Goal: Task Accomplishment & Management: Complete application form

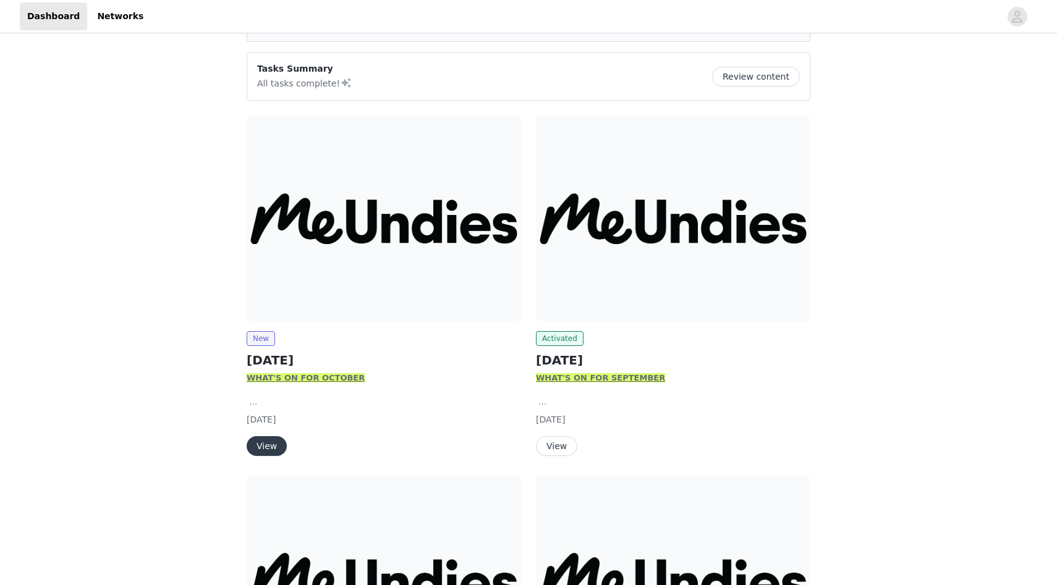
scroll to position [83, 0]
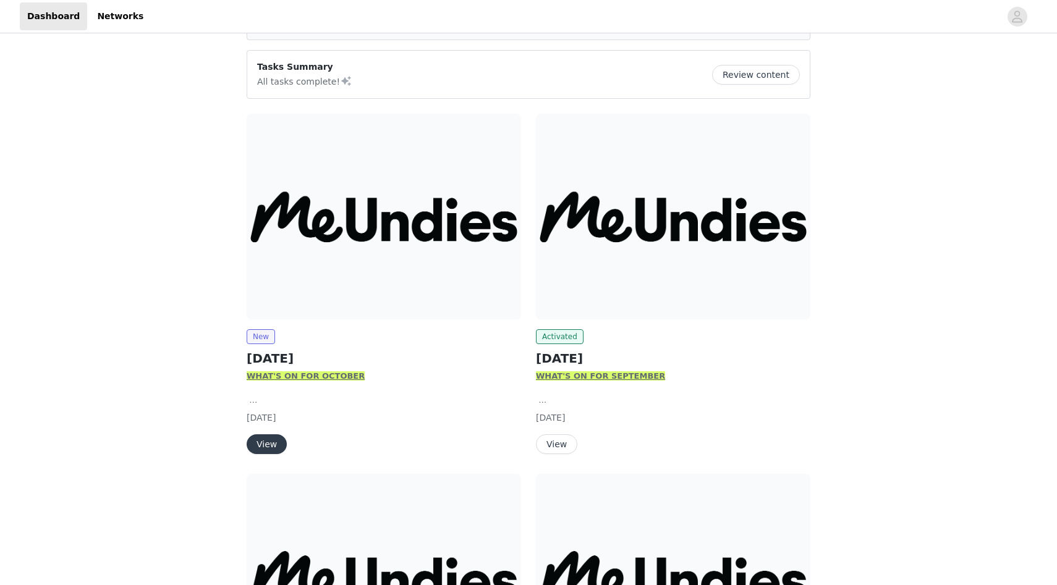
click at [266, 443] on button "View" at bounding box center [267, 444] width 40 height 20
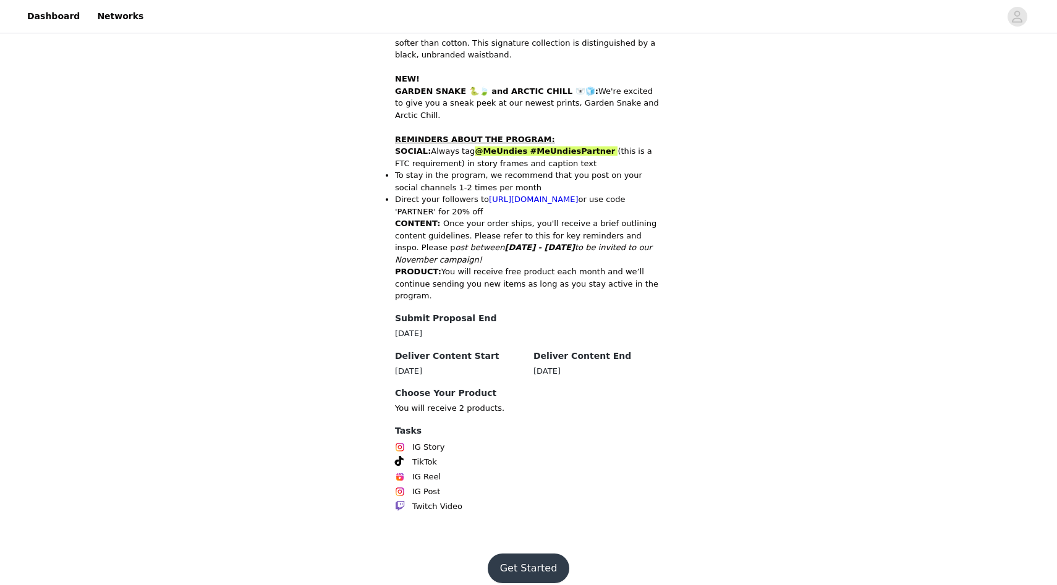
scroll to position [500, 0]
click at [521, 557] on button "Get Started" at bounding box center [529, 568] width 82 height 30
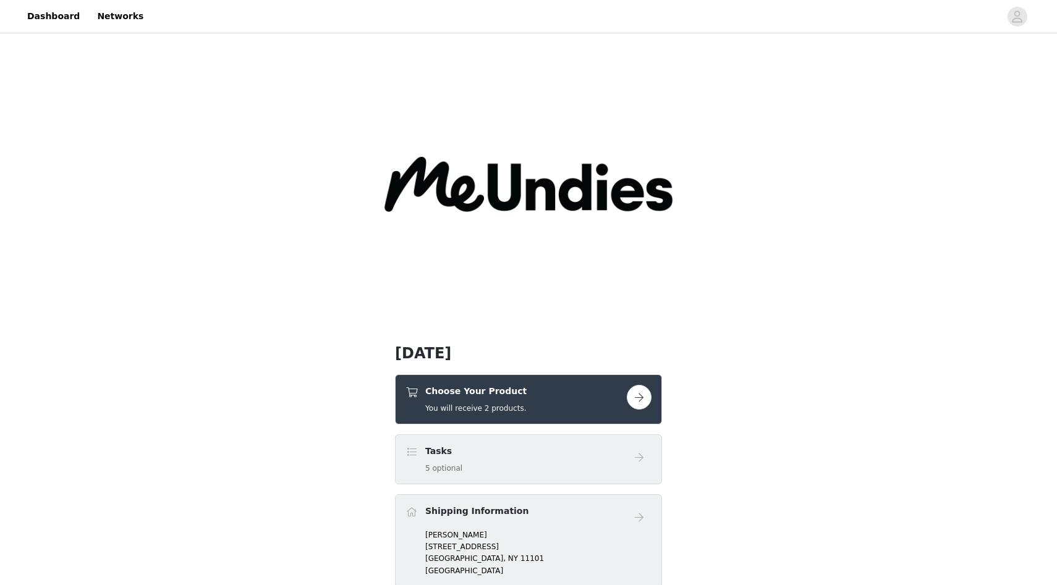
click at [635, 392] on button "button" at bounding box center [639, 397] width 25 height 25
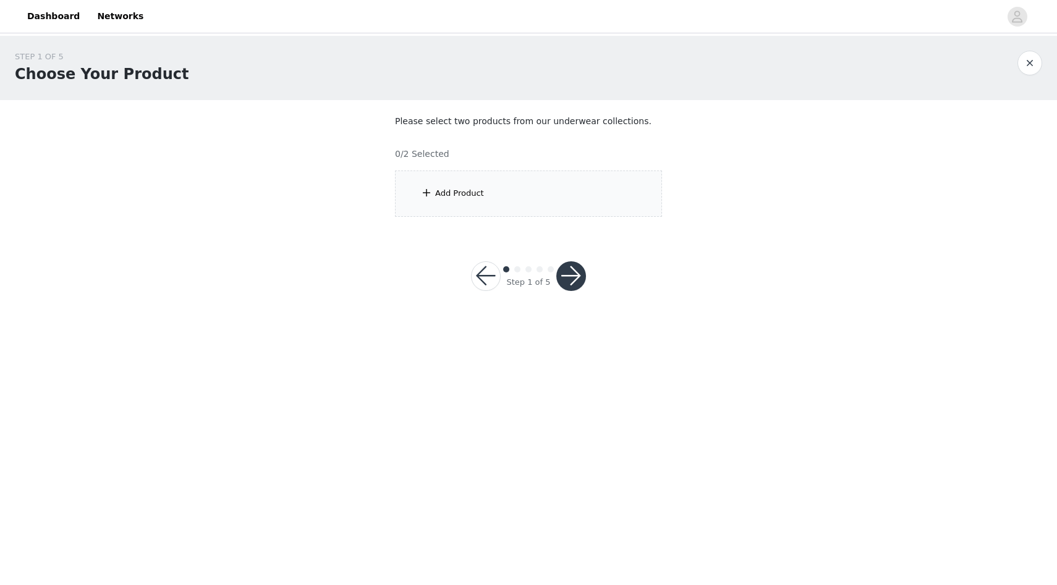
click at [449, 207] on div "Add Product" at bounding box center [528, 194] width 267 height 46
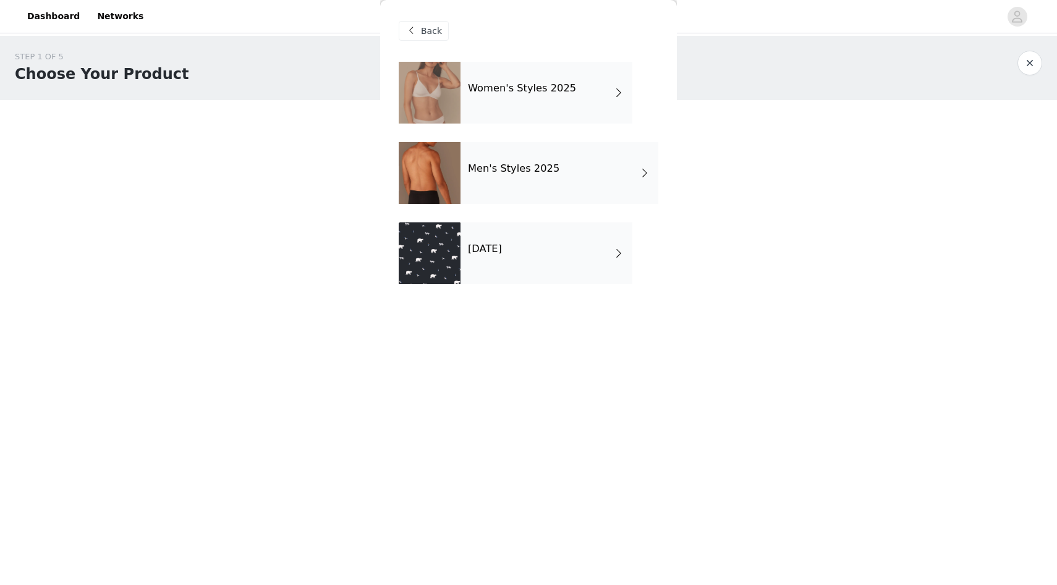
click at [482, 96] on div "Women's Styles 2025" at bounding box center [546, 93] width 172 height 62
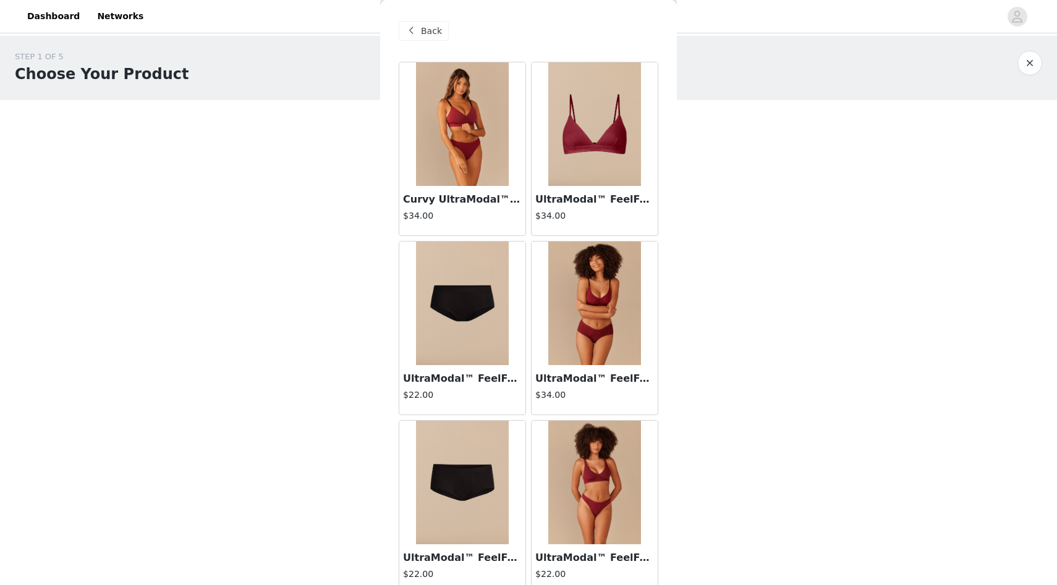
click at [410, 30] on span at bounding box center [411, 30] width 15 height 15
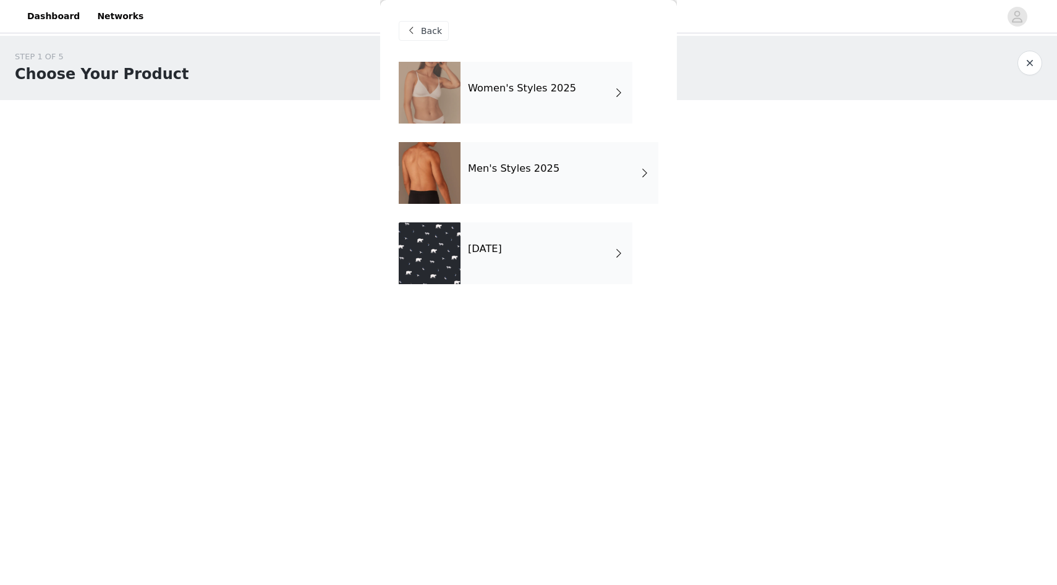
click at [491, 256] on div "[DATE]" at bounding box center [546, 253] width 172 height 62
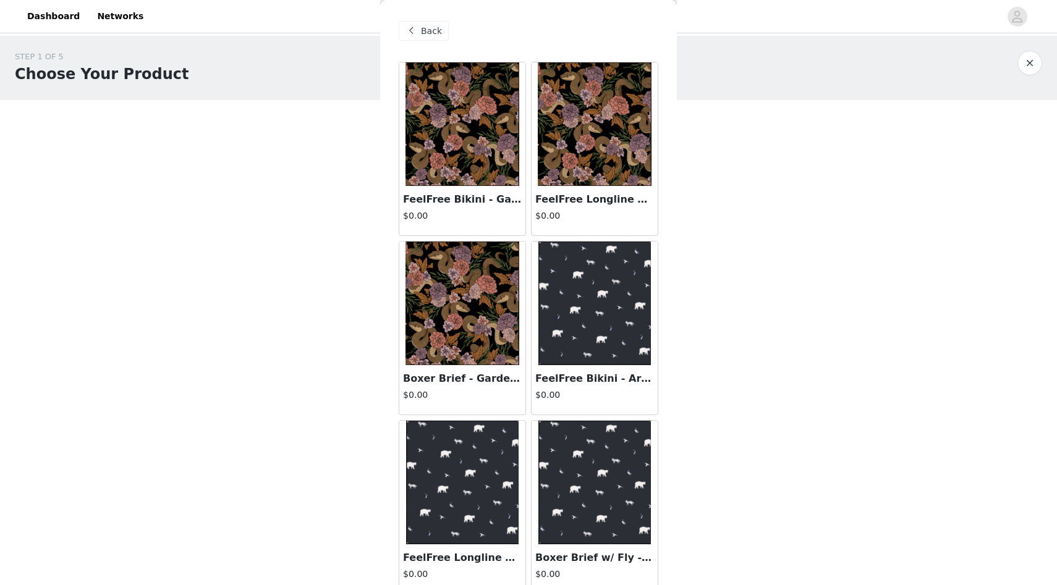
click at [429, 32] on span "Back" at bounding box center [431, 31] width 21 height 13
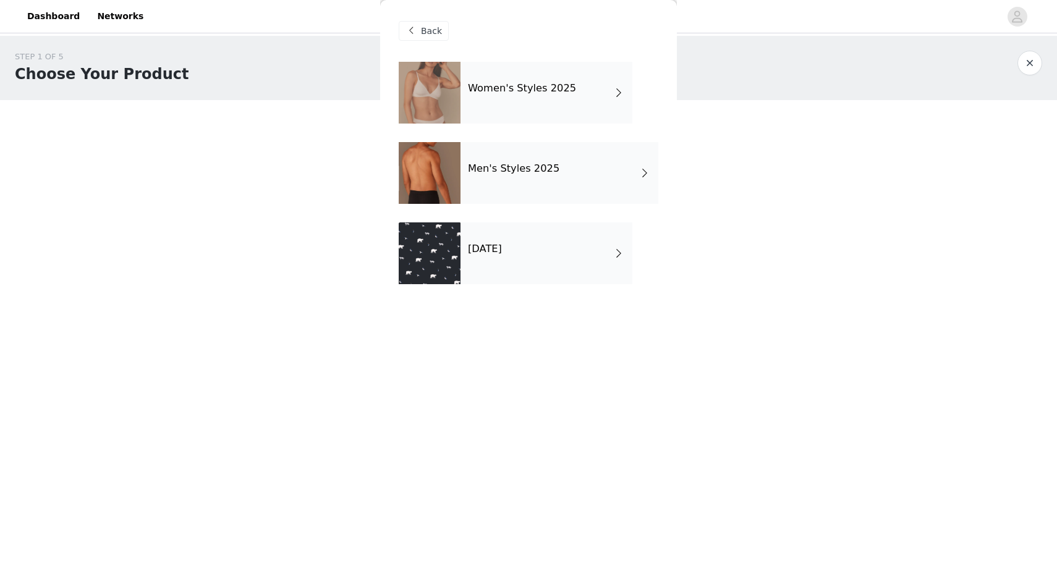
click at [496, 175] on div "Men's Styles 2025" at bounding box center [559, 173] width 198 height 62
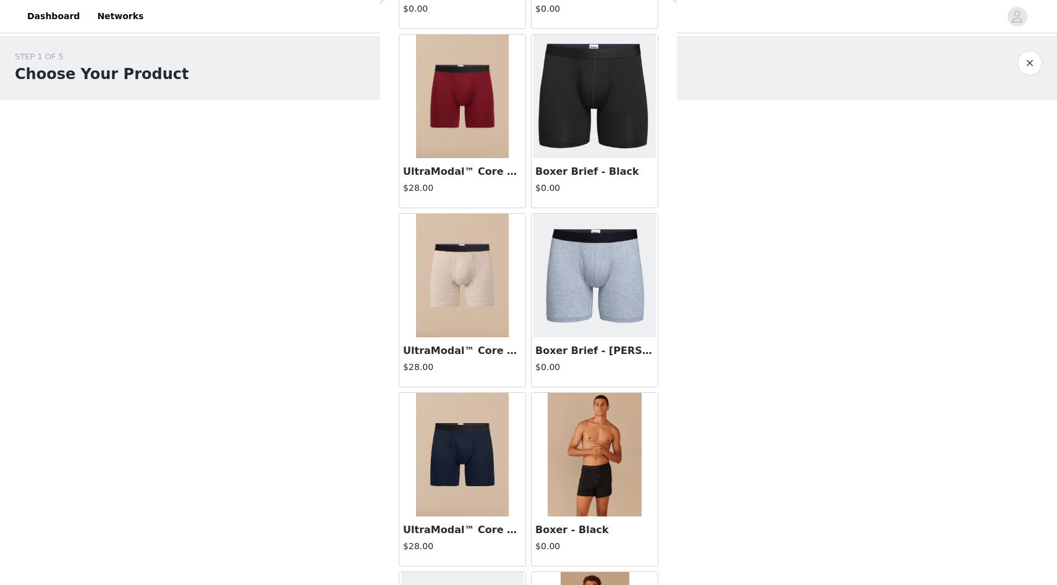
scroll to position [214, 0]
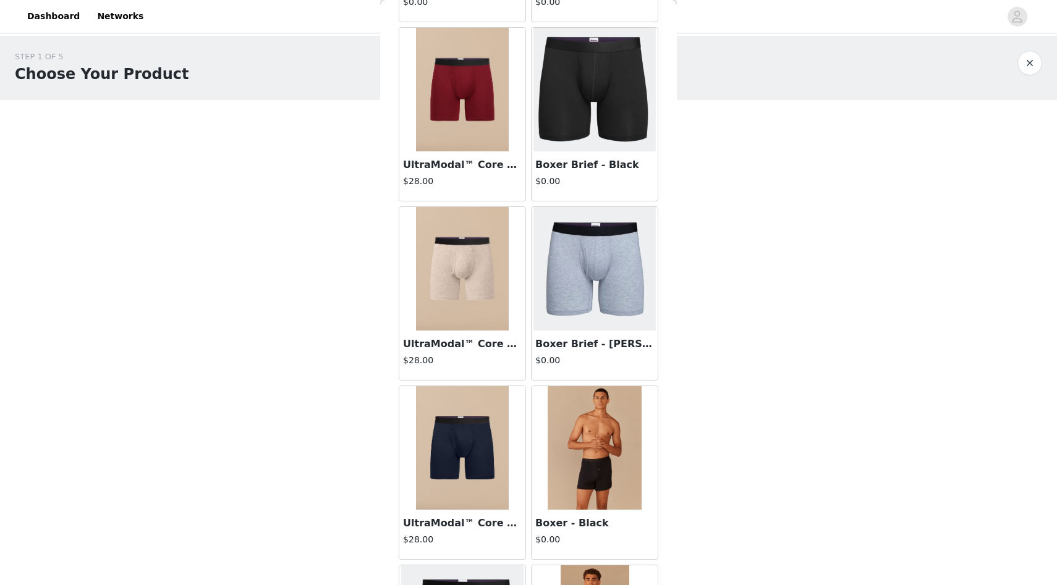
click at [440, 282] on img at bounding box center [462, 269] width 93 height 124
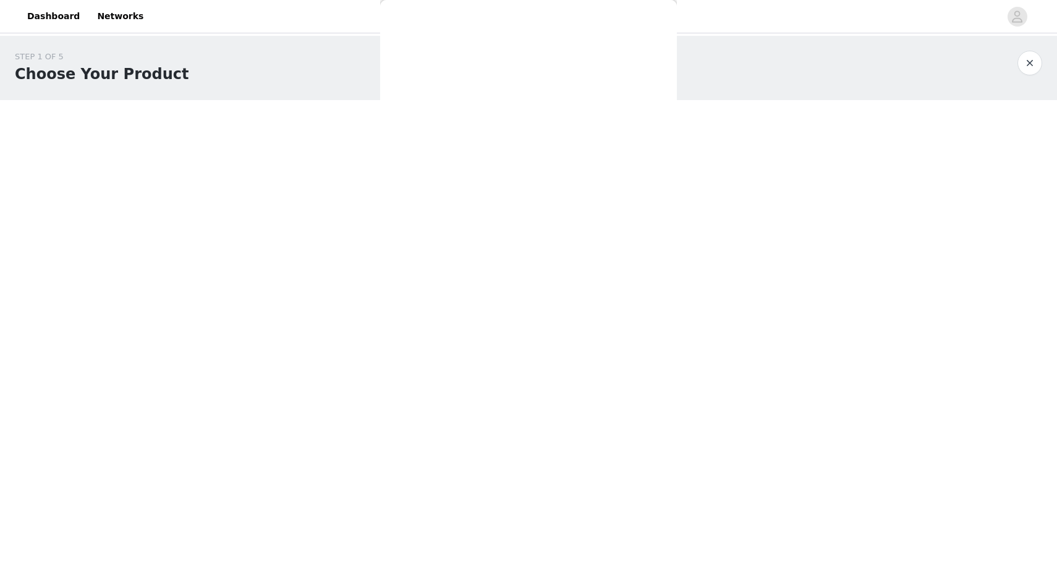
scroll to position [67, 0]
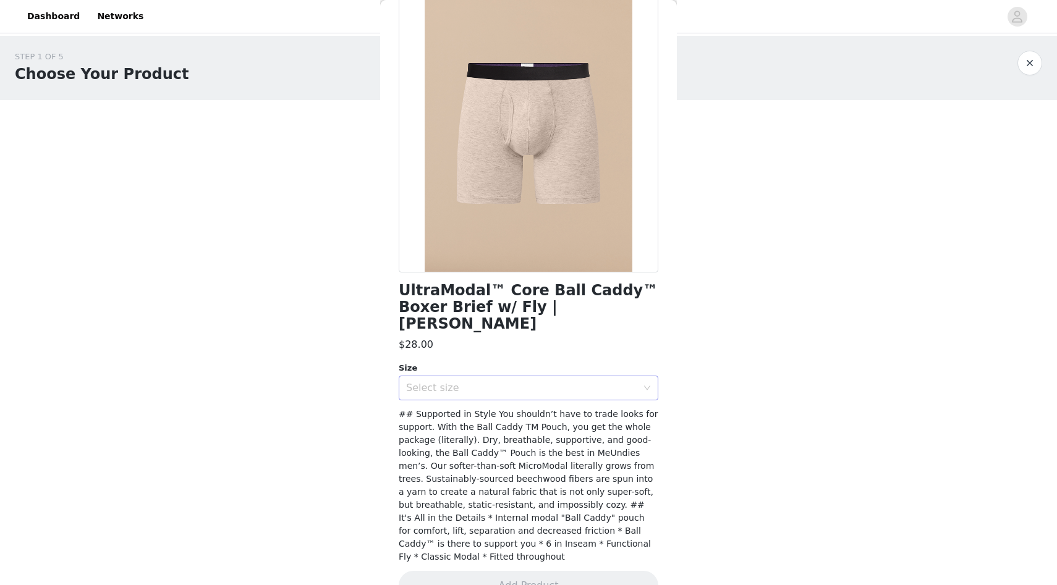
click at [497, 382] on div "Select size" at bounding box center [521, 388] width 231 height 12
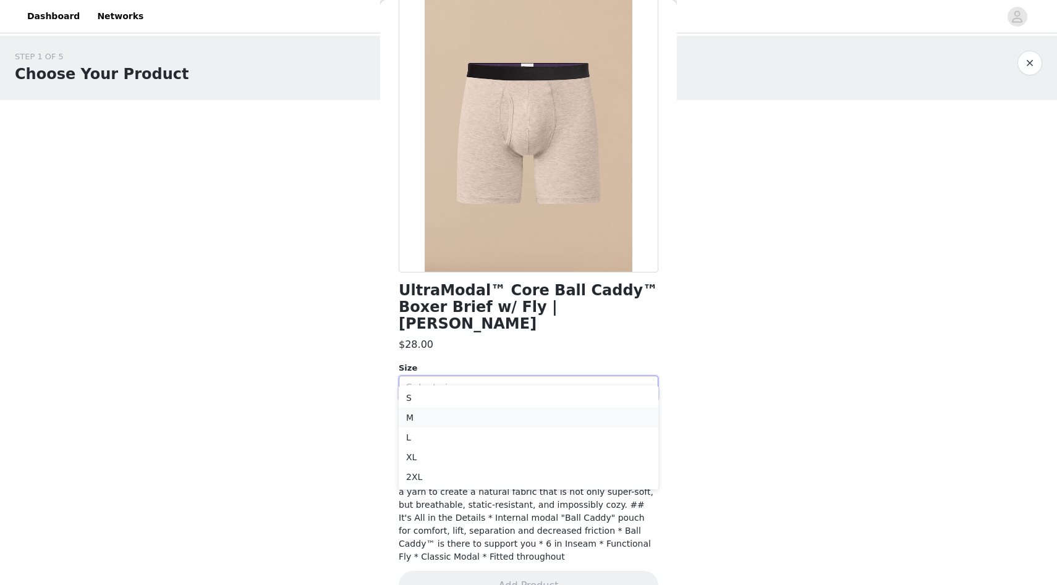
click at [454, 408] on li "M" at bounding box center [529, 418] width 260 height 20
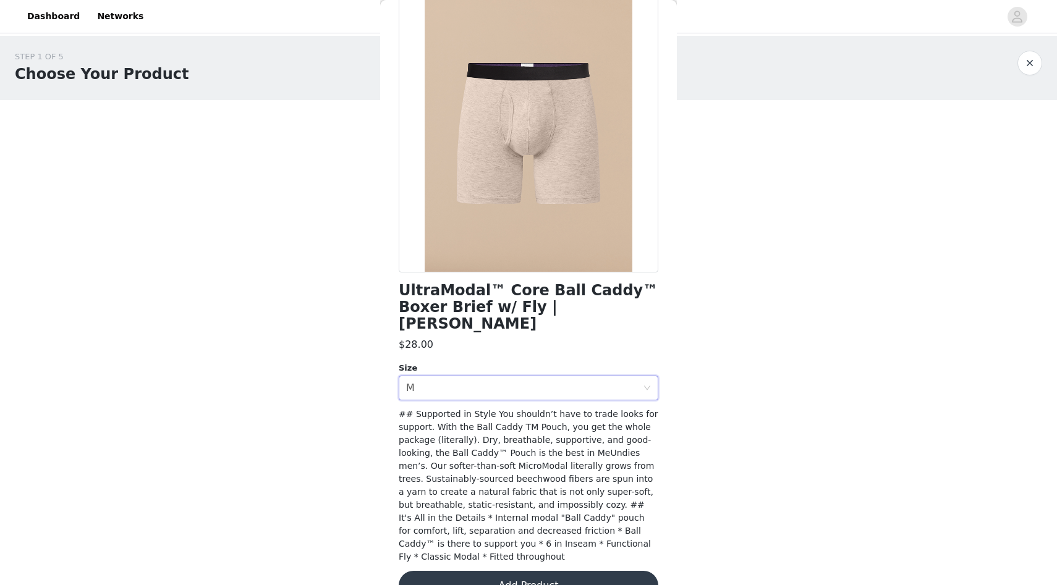
click at [489, 571] on button "Add Product" at bounding box center [529, 586] width 260 height 30
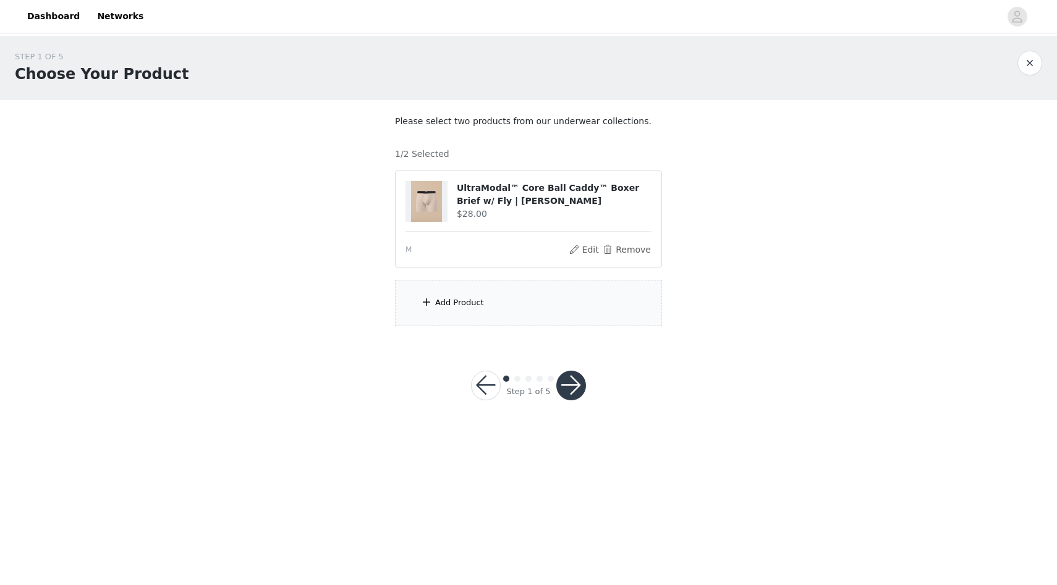
click at [468, 312] on div "Add Product" at bounding box center [528, 303] width 267 height 46
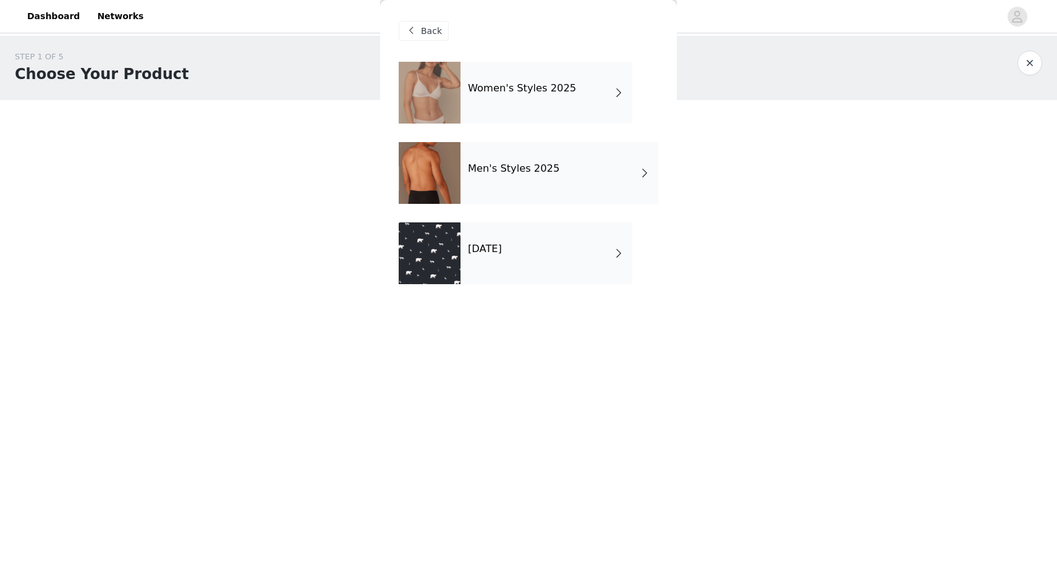
click at [540, 104] on div "Women's Styles 2025" at bounding box center [546, 93] width 172 height 62
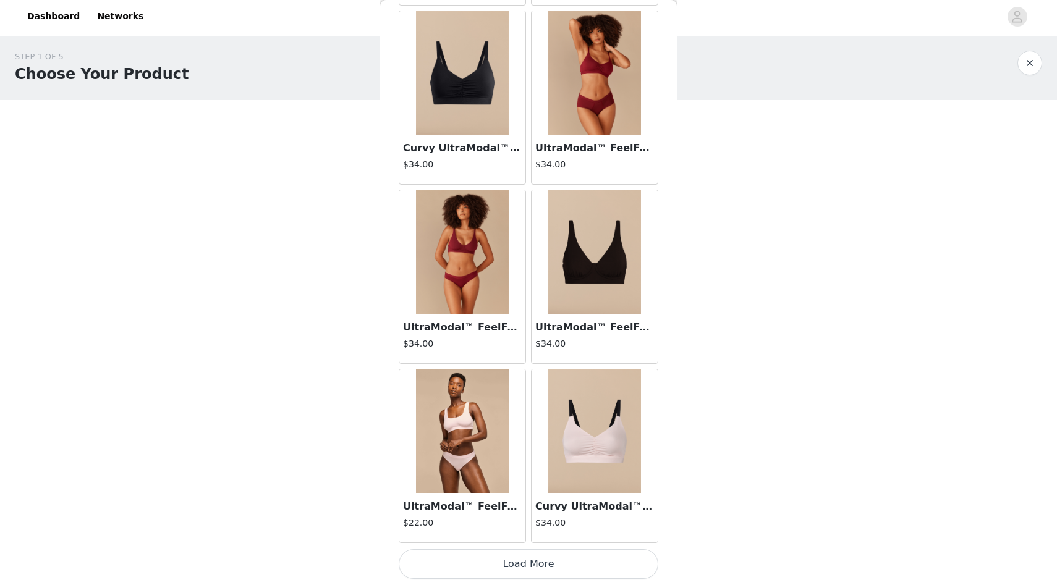
click at [512, 560] on button "Load More" at bounding box center [529, 564] width 260 height 30
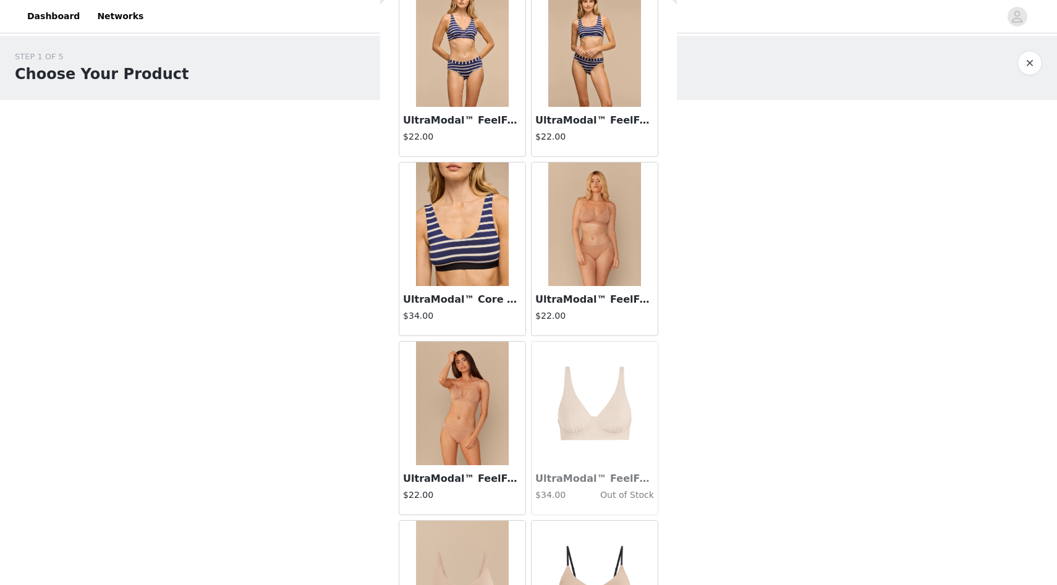
scroll to position [2915, 0]
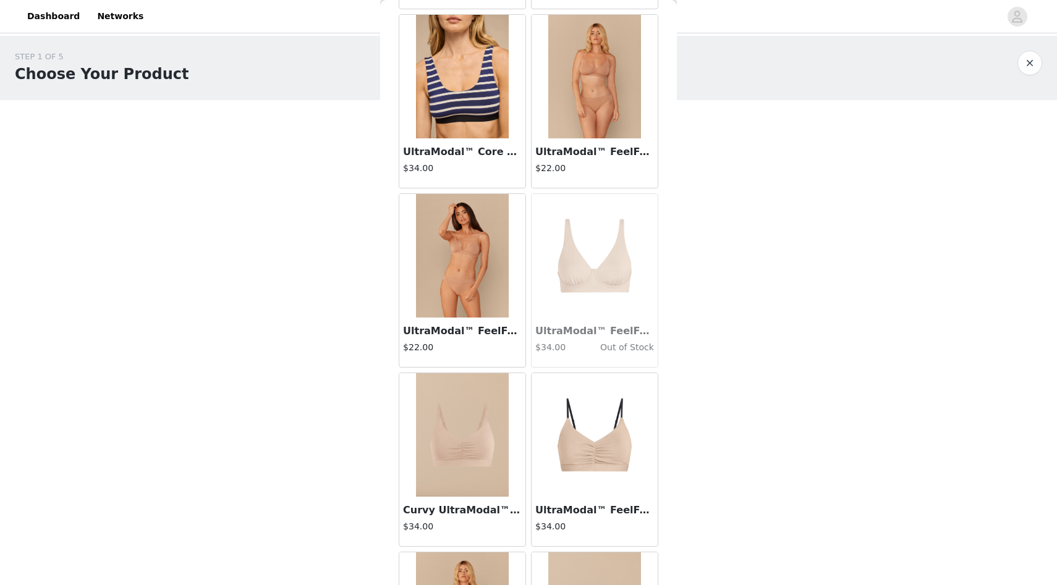
click at [605, 129] on img at bounding box center [594, 77] width 93 height 124
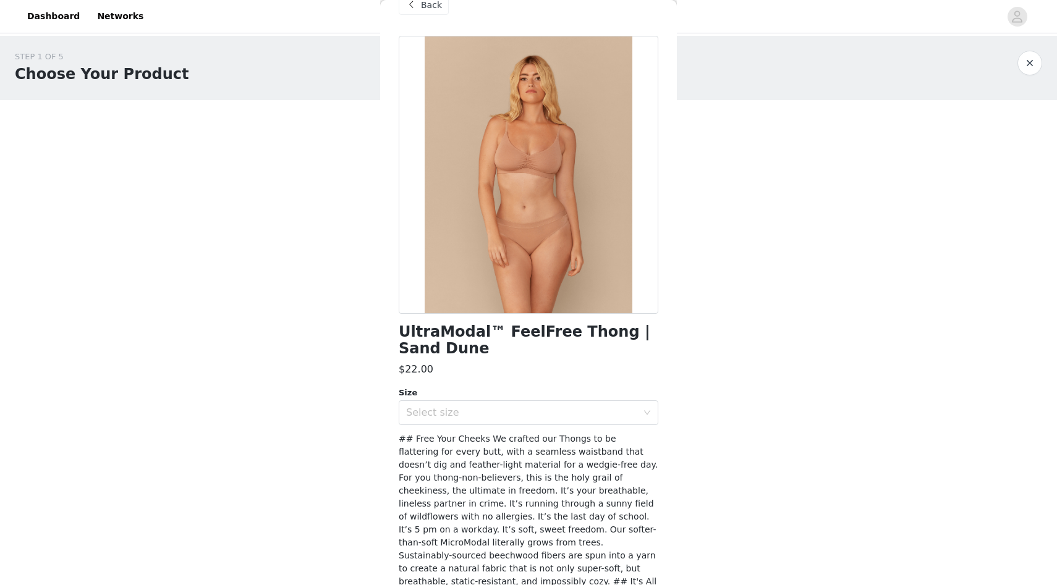
scroll to position [0, 0]
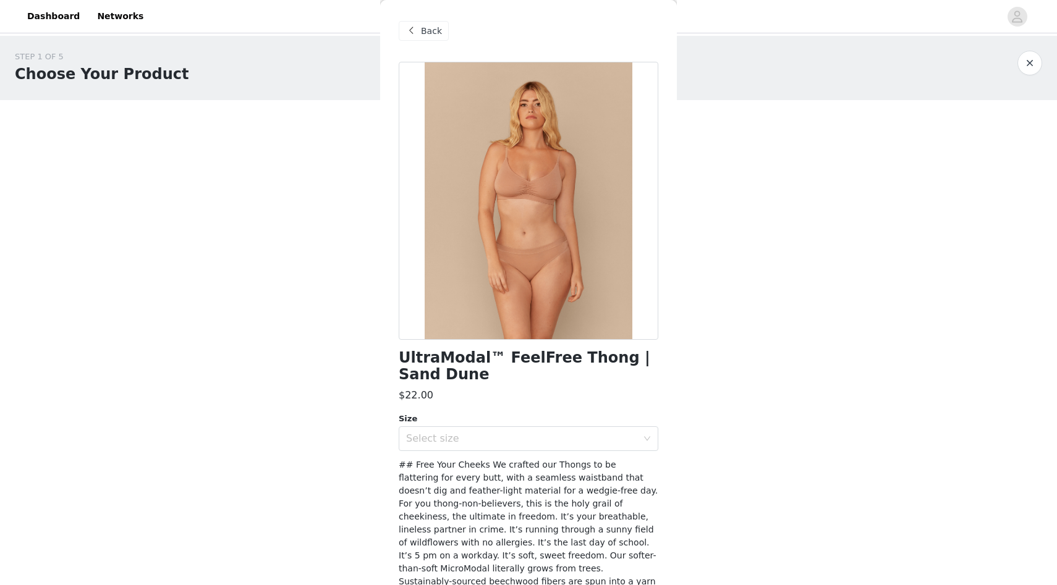
click at [425, 30] on span "Back" at bounding box center [431, 31] width 21 height 13
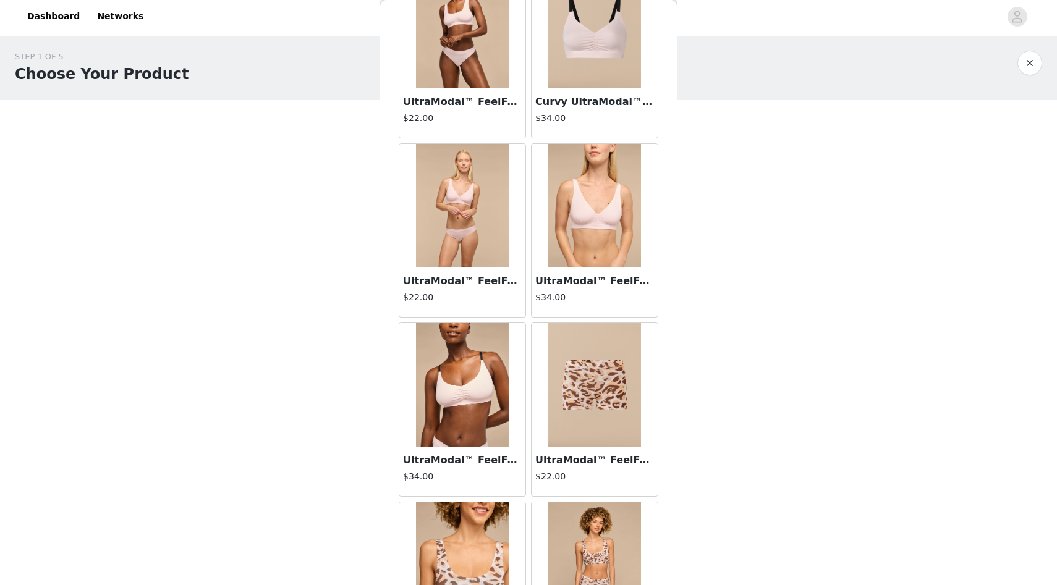
scroll to position [3098, 0]
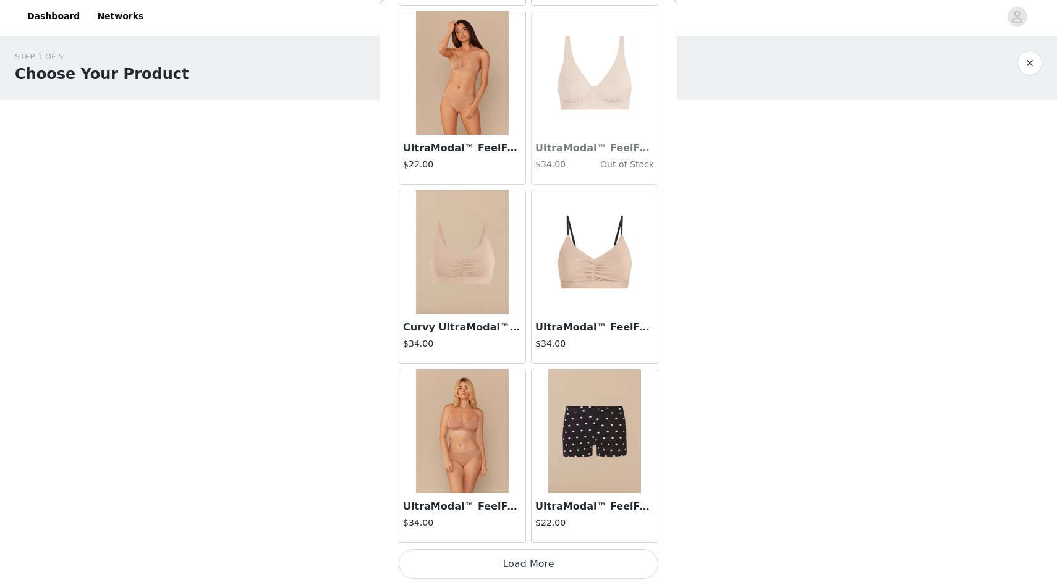
click at [523, 559] on button "Load More" at bounding box center [529, 564] width 260 height 30
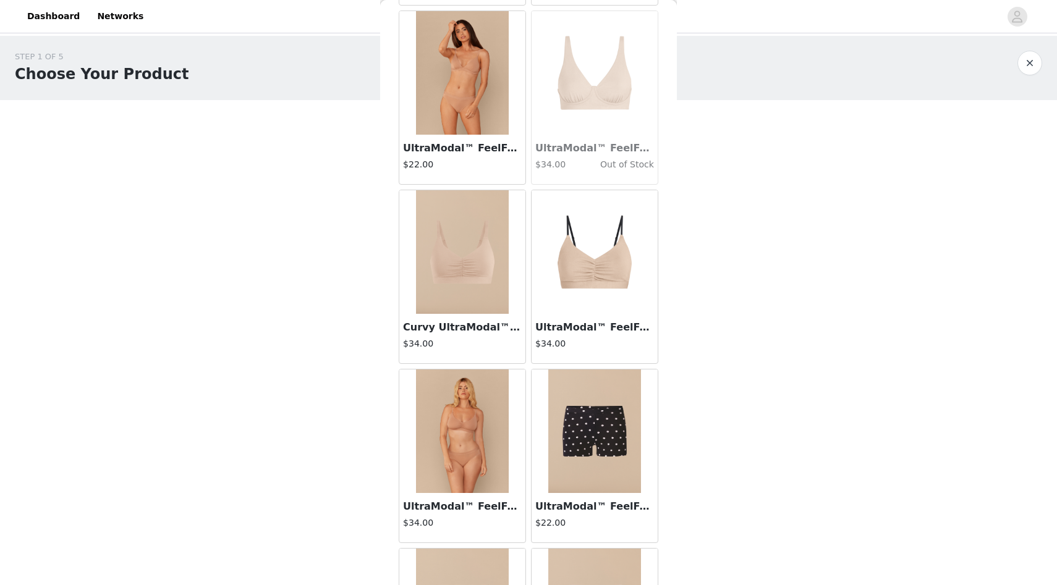
click at [467, 127] on img at bounding box center [462, 73] width 93 height 124
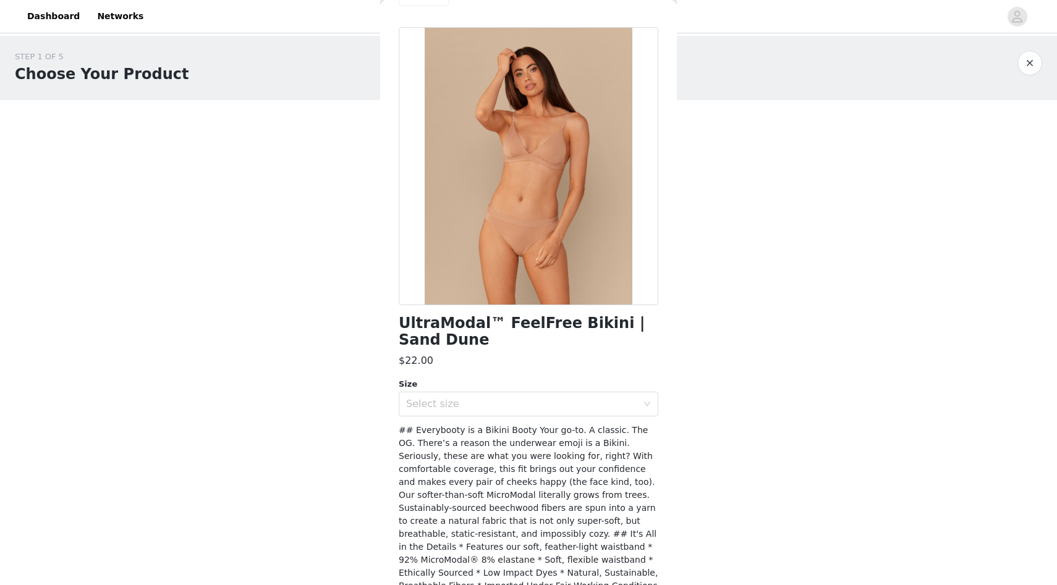
scroll to position [0, 0]
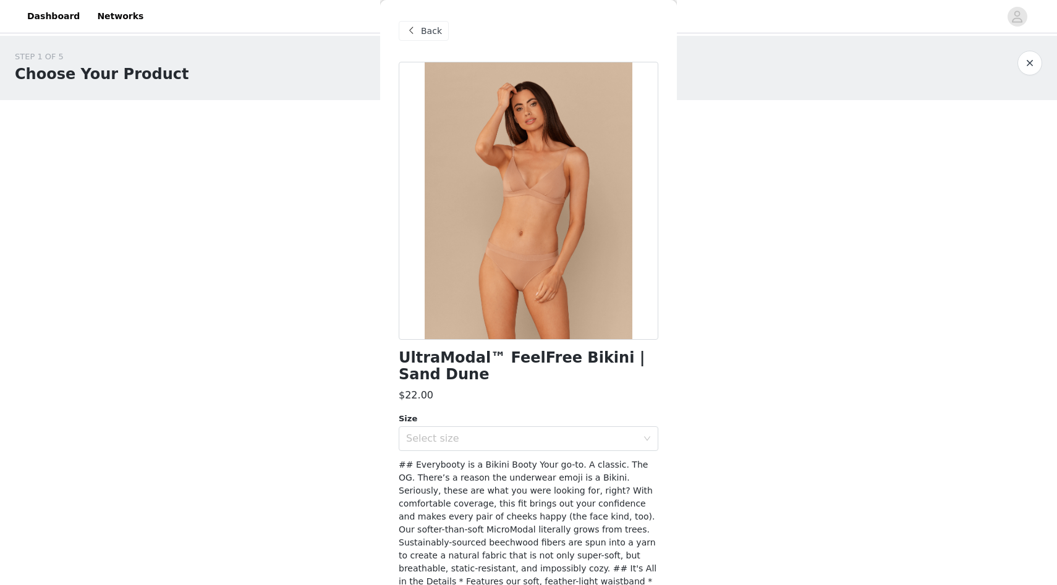
click at [406, 30] on span at bounding box center [411, 30] width 15 height 15
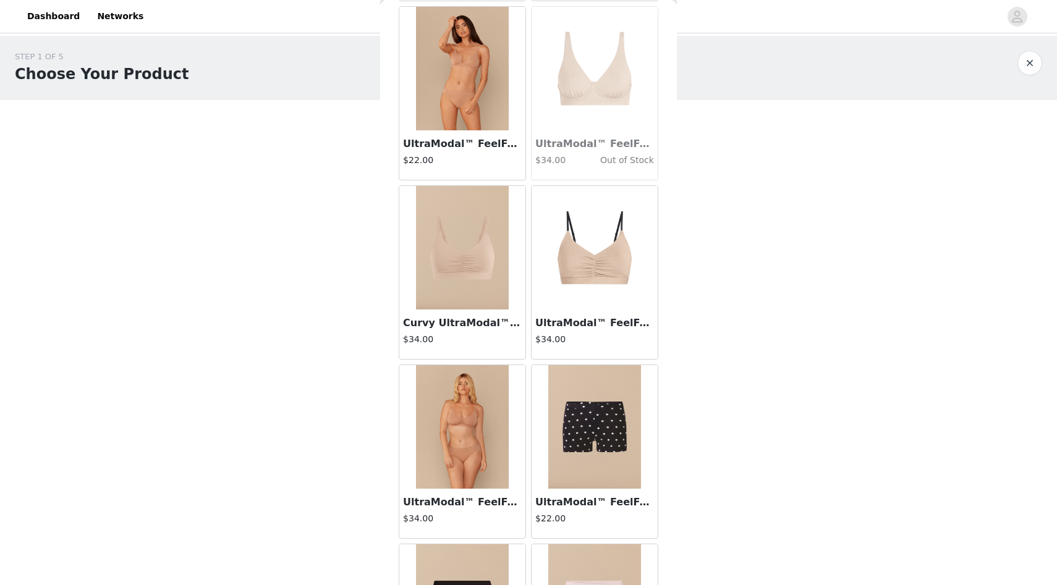
scroll to position [3237, 0]
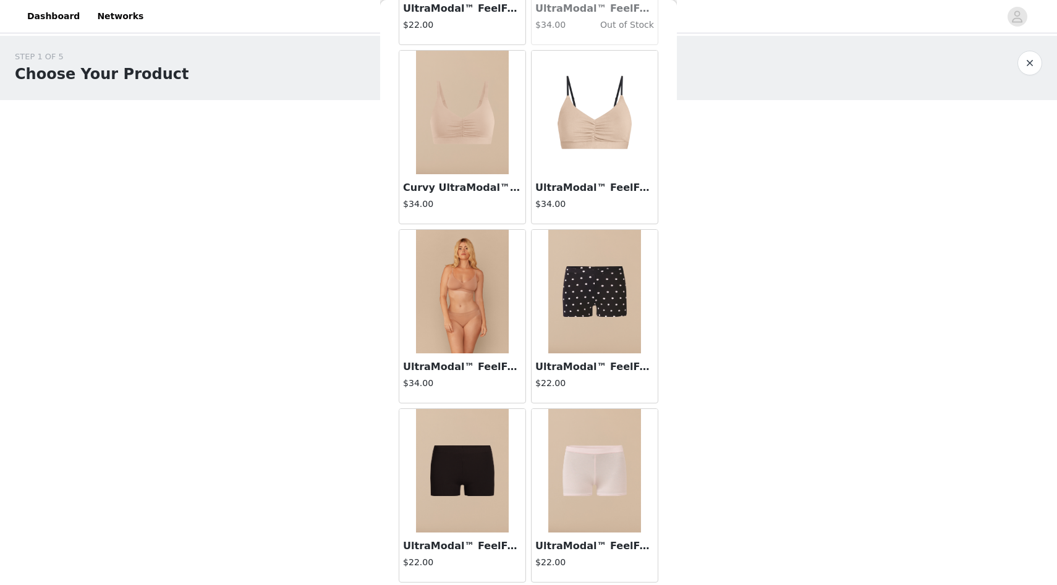
click at [571, 465] on img at bounding box center [594, 471] width 93 height 124
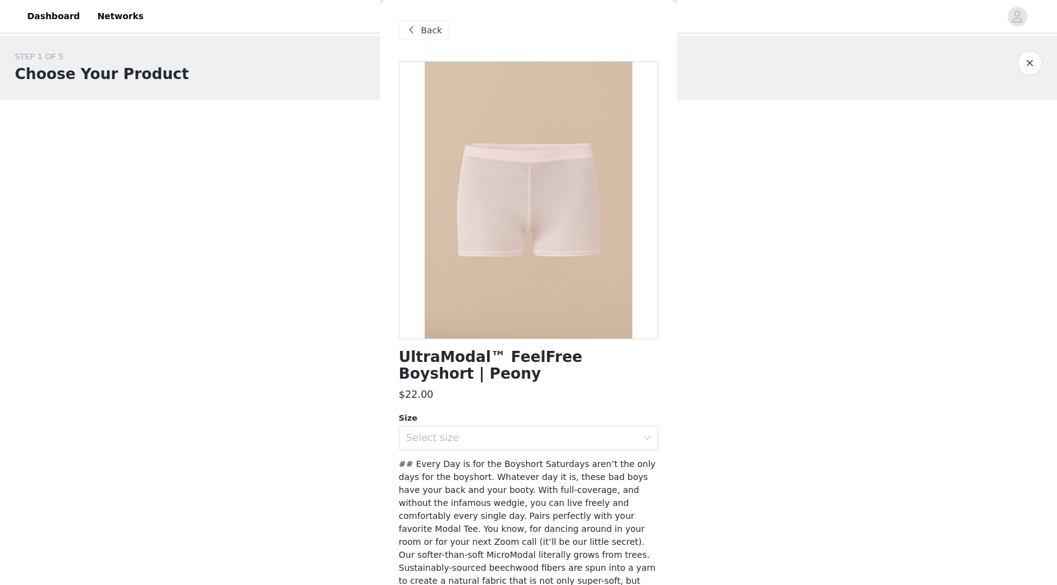
scroll to position [0, 0]
click at [429, 32] on span "Back" at bounding box center [431, 31] width 21 height 13
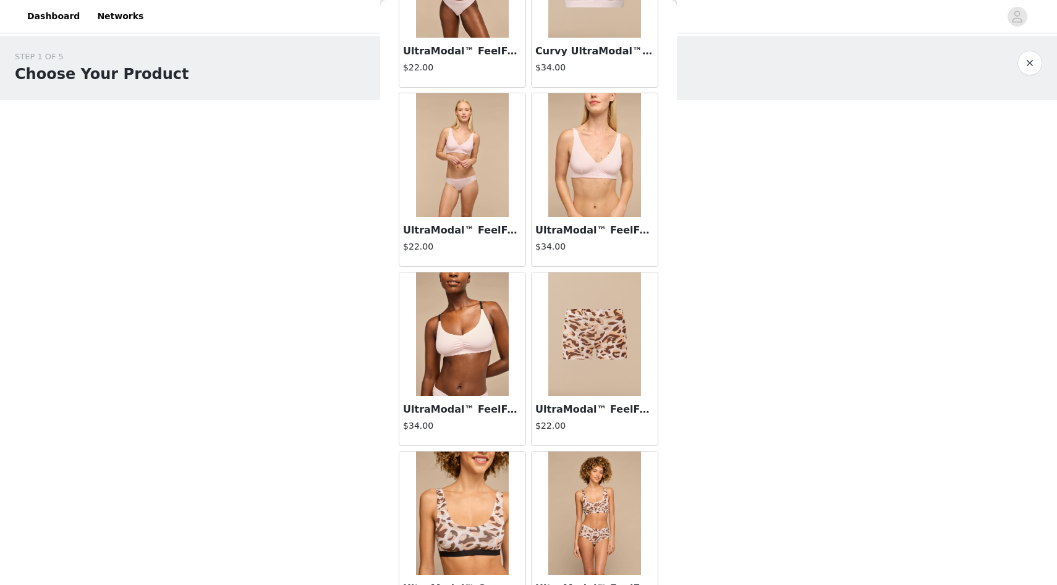
scroll to position [1554, 0]
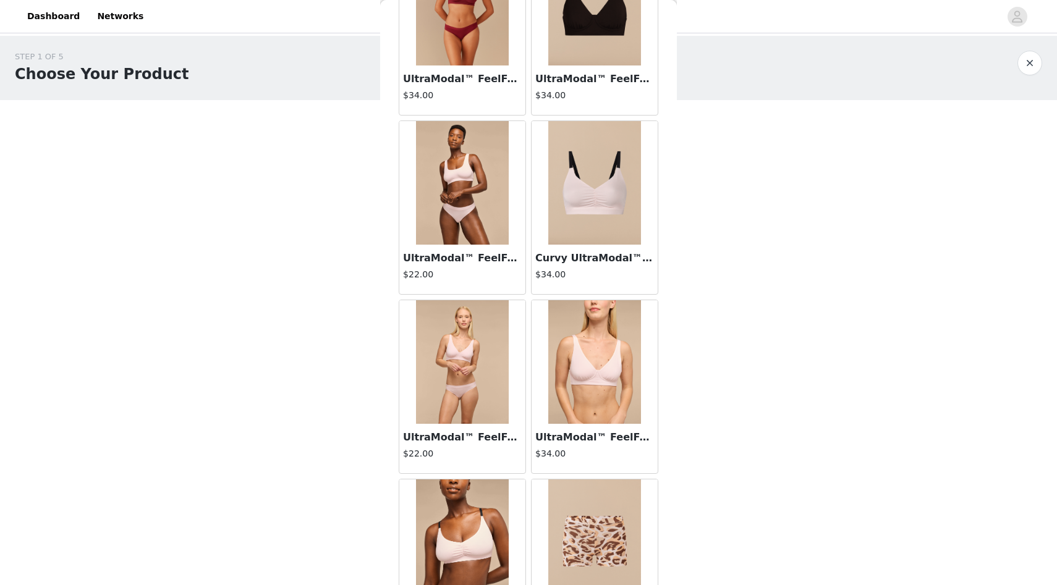
click at [463, 243] on img at bounding box center [462, 183] width 93 height 124
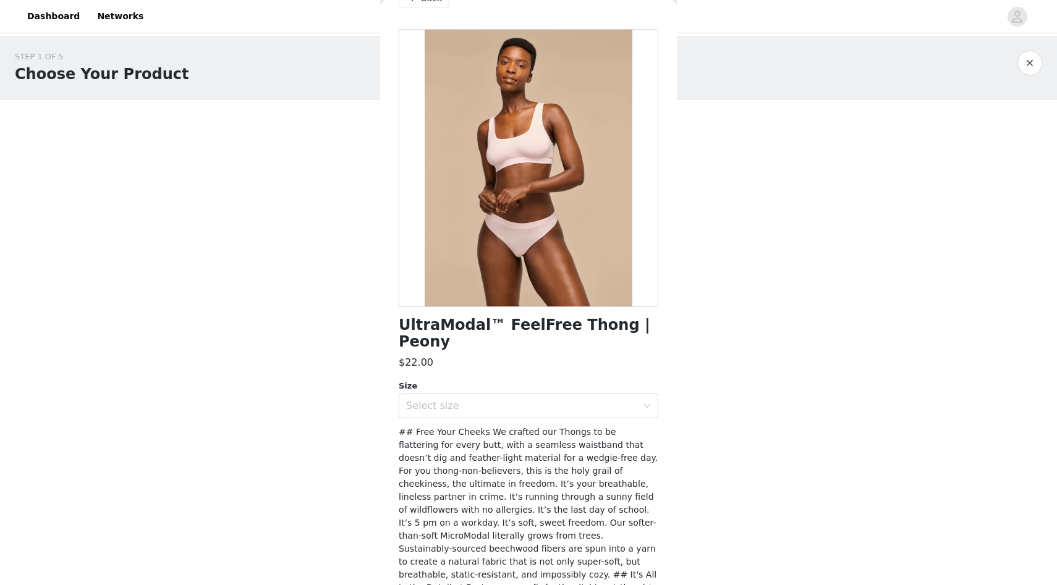
scroll to position [0, 0]
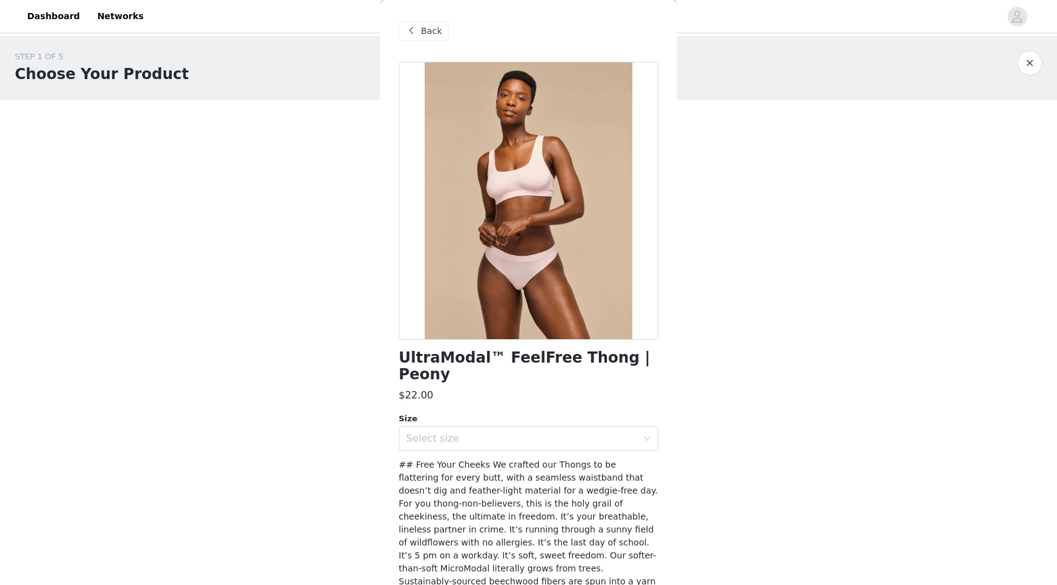
click at [401, 22] on div "Back" at bounding box center [424, 31] width 50 height 20
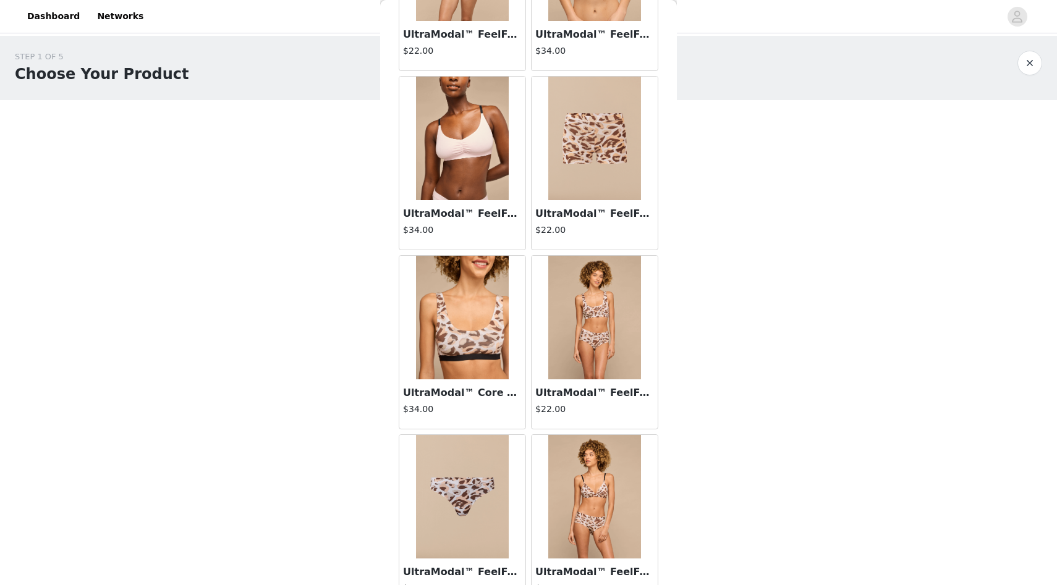
scroll to position [1743, 0]
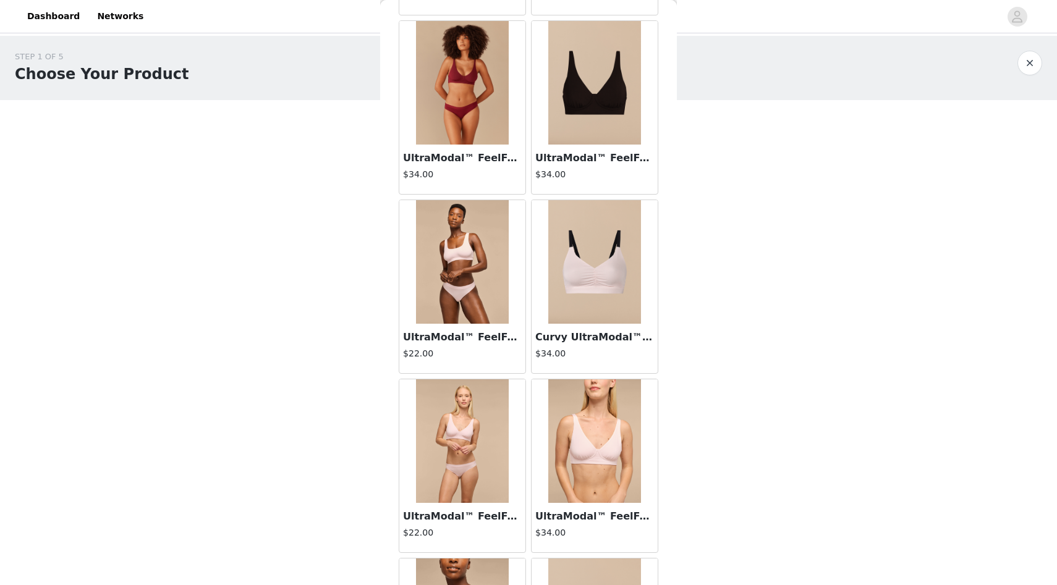
click at [458, 249] on img at bounding box center [462, 262] width 93 height 124
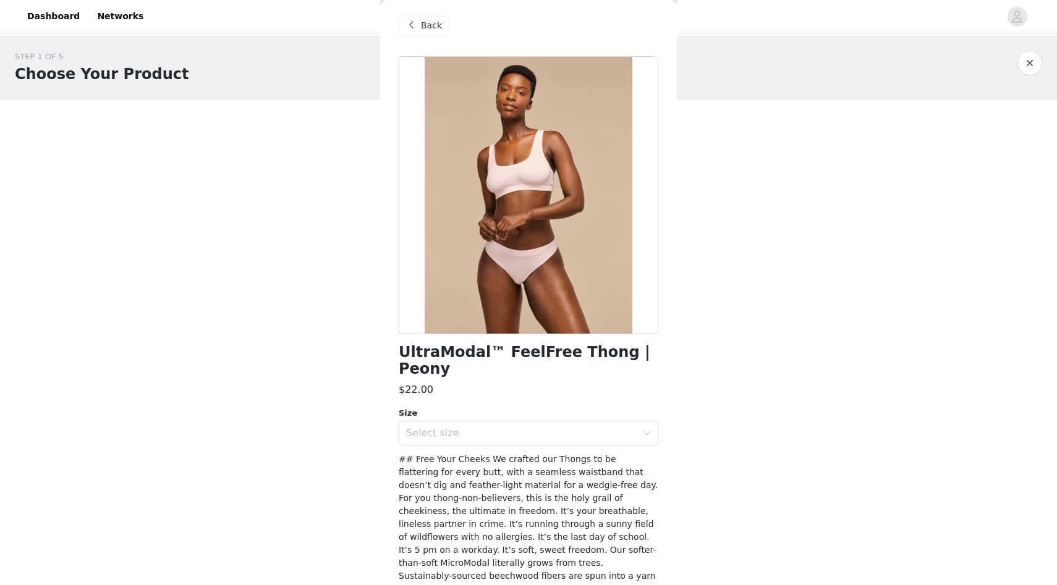
scroll to position [0, 0]
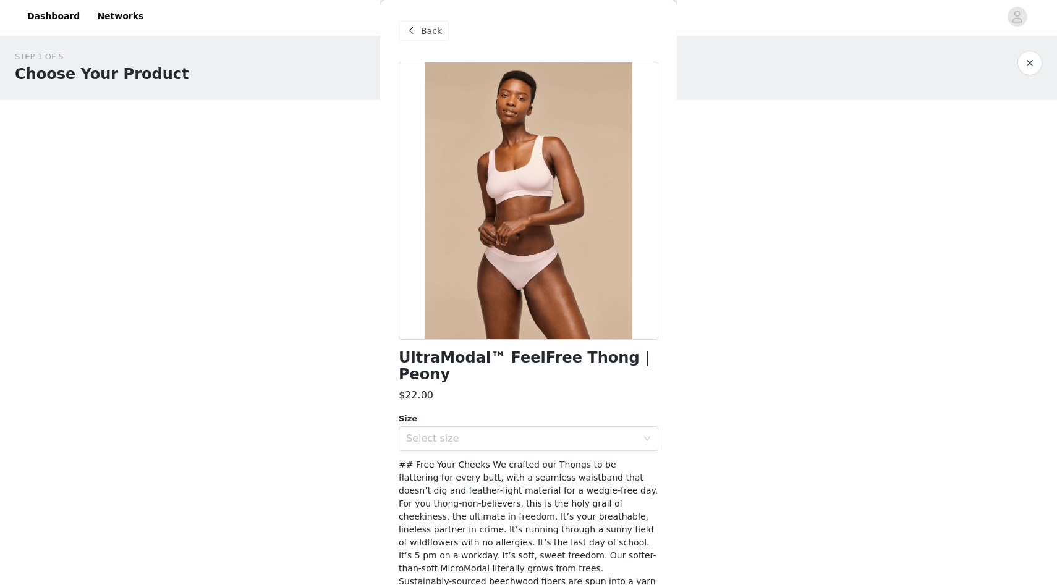
click at [408, 34] on span at bounding box center [411, 30] width 15 height 15
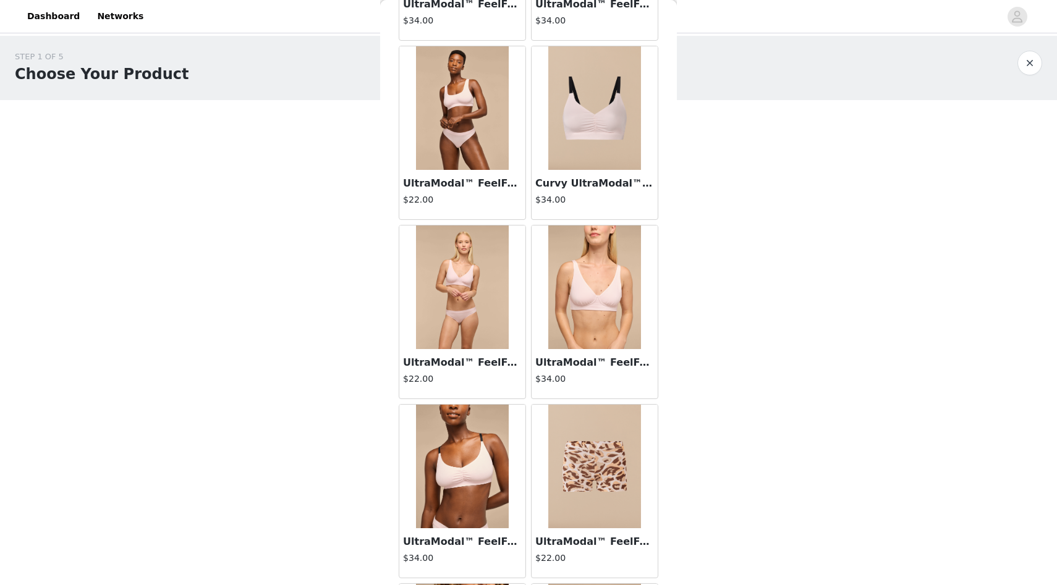
click at [457, 305] on img at bounding box center [462, 288] width 93 height 124
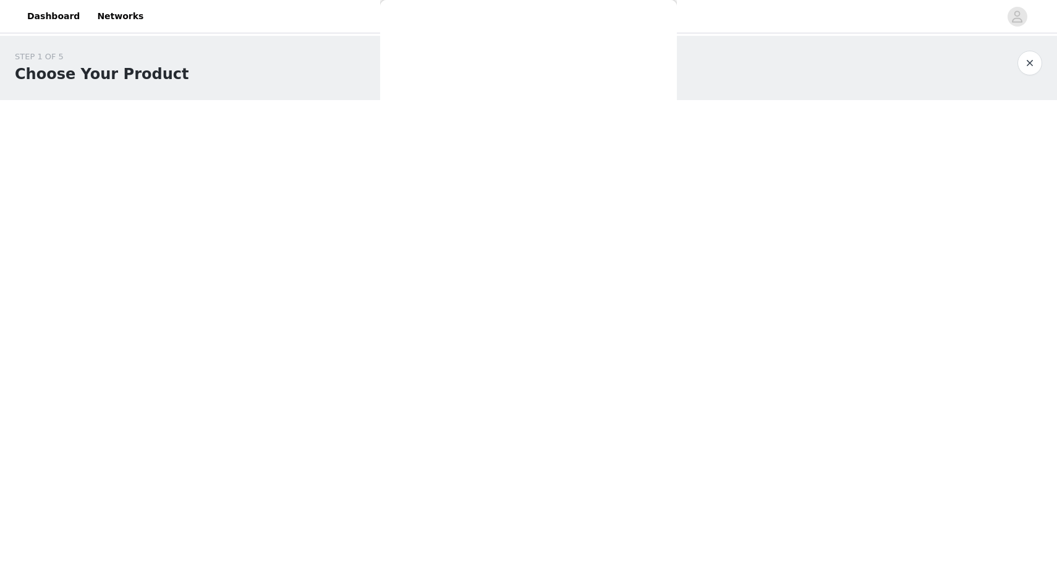
scroll to position [77, 0]
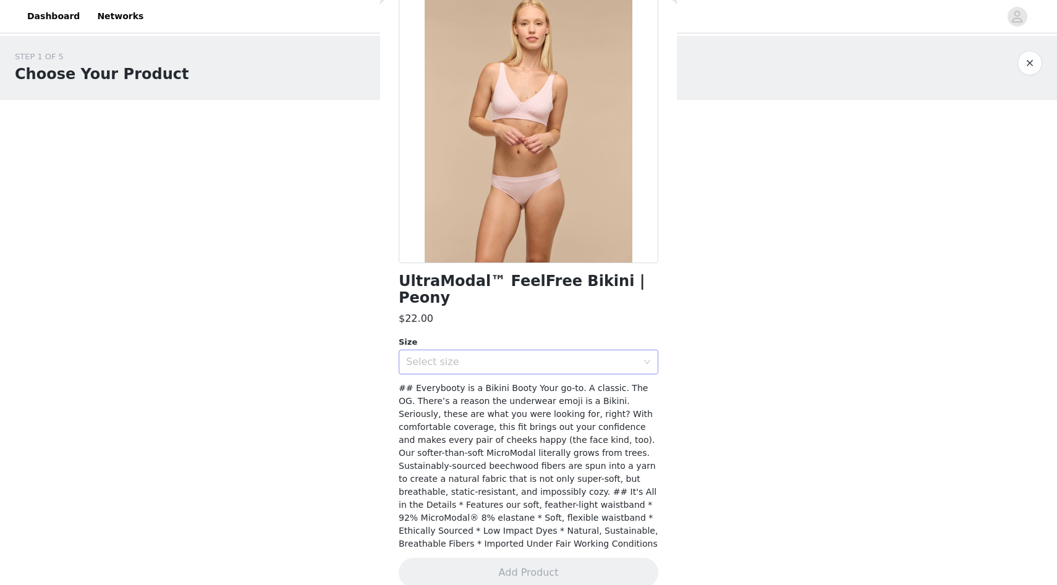
click at [462, 356] on div "Select size" at bounding box center [521, 362] width 231 height 12
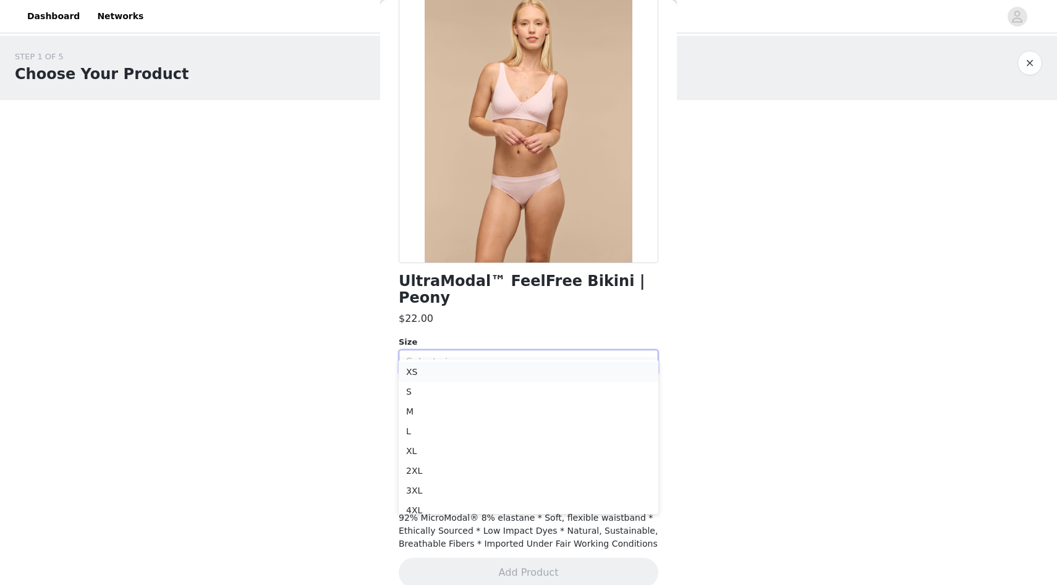
click at [460, 371] on li "XS" at bounding box center [529, 372] width 260 height 20
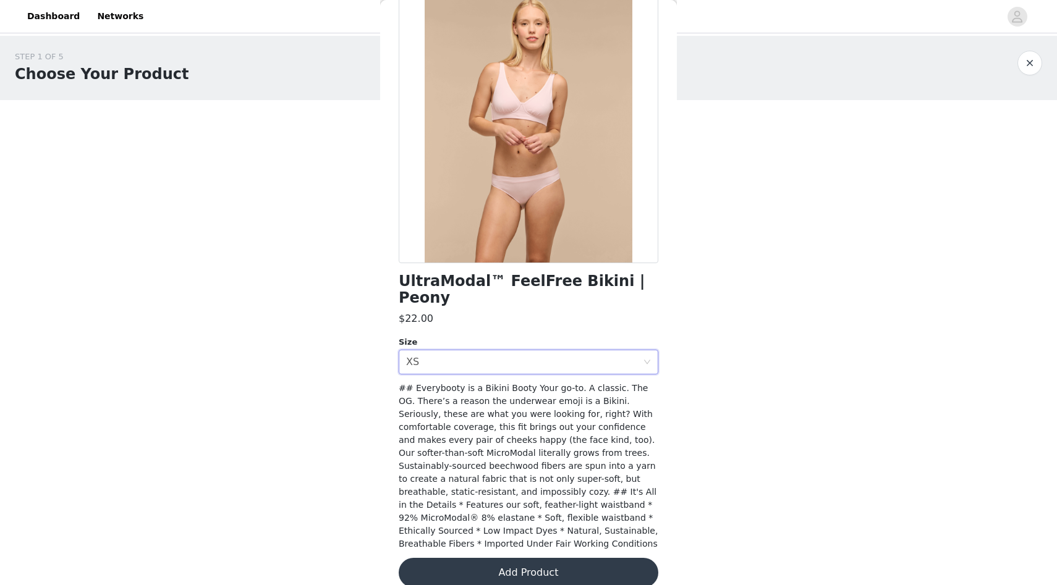
click at [540, 561] on button "Add Product" at bounding box center [529, 573] width 260 height 30
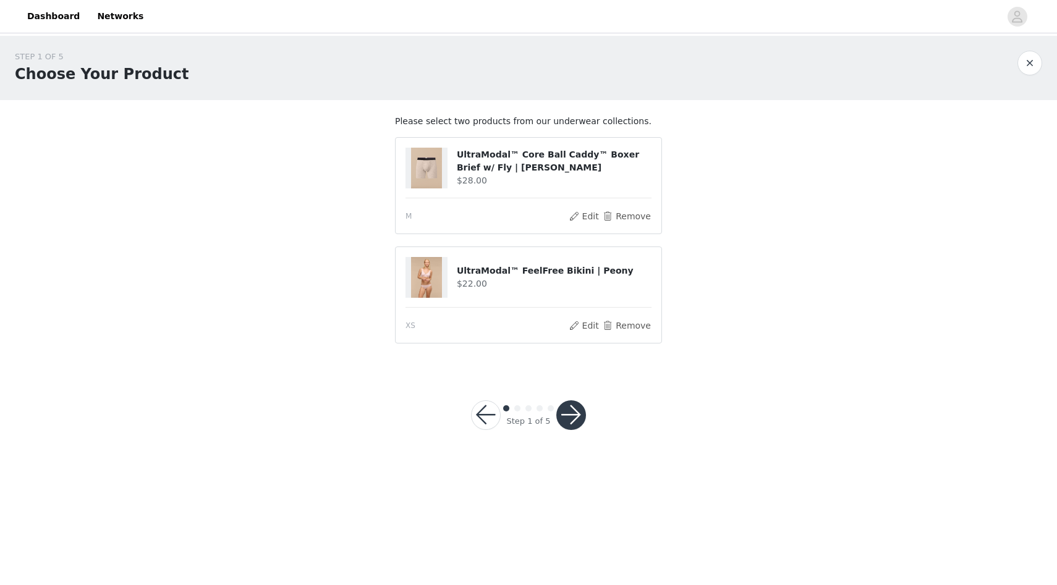
click at [576, 420] on button "button" at bounding box center [571, 415] width 30 height 30
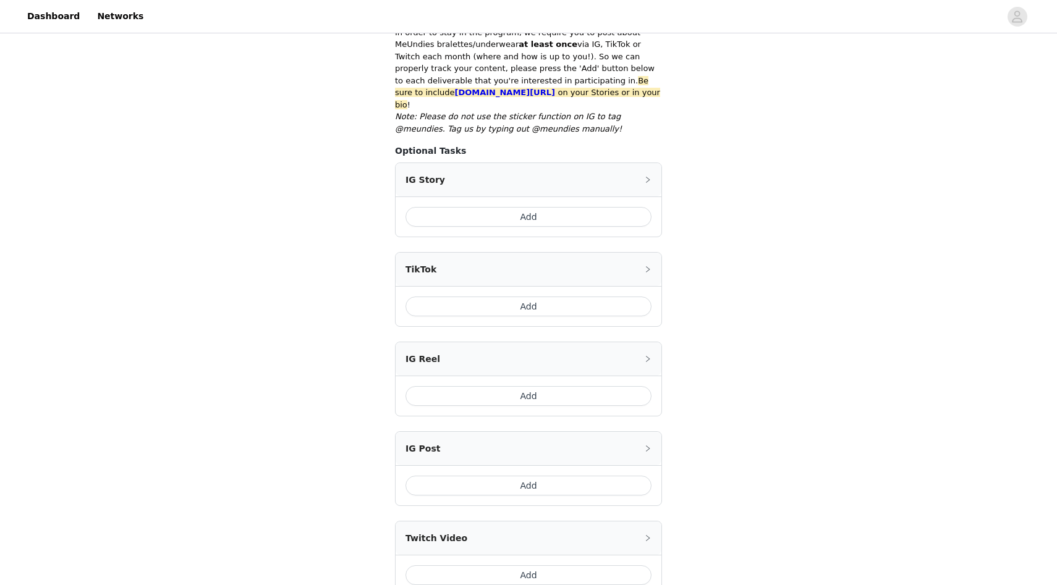
scroll to position [365, 0]
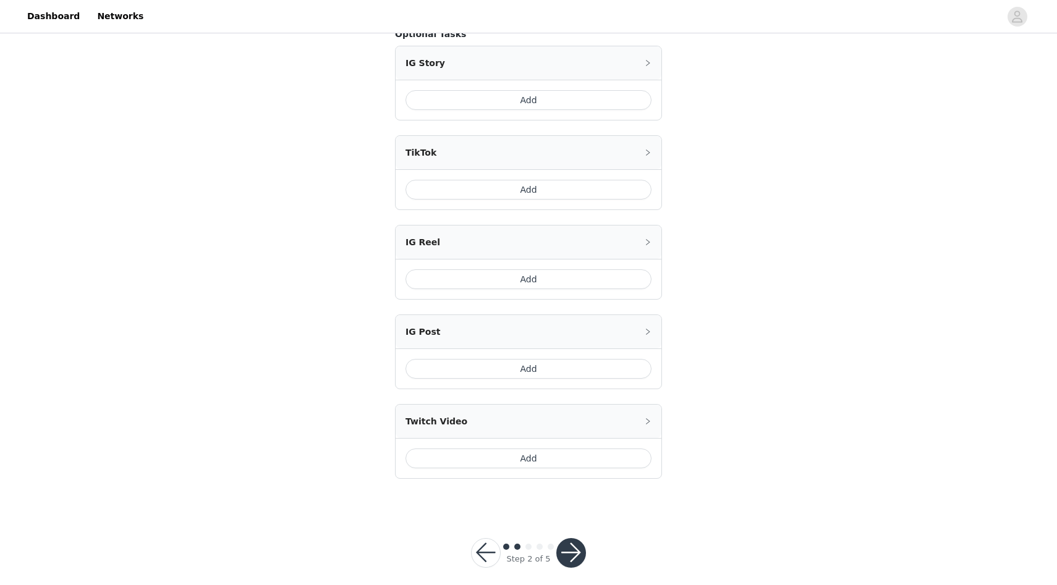
click at [507, 90] on button "Add" at bounding box center [528, 100] width 246 height 20
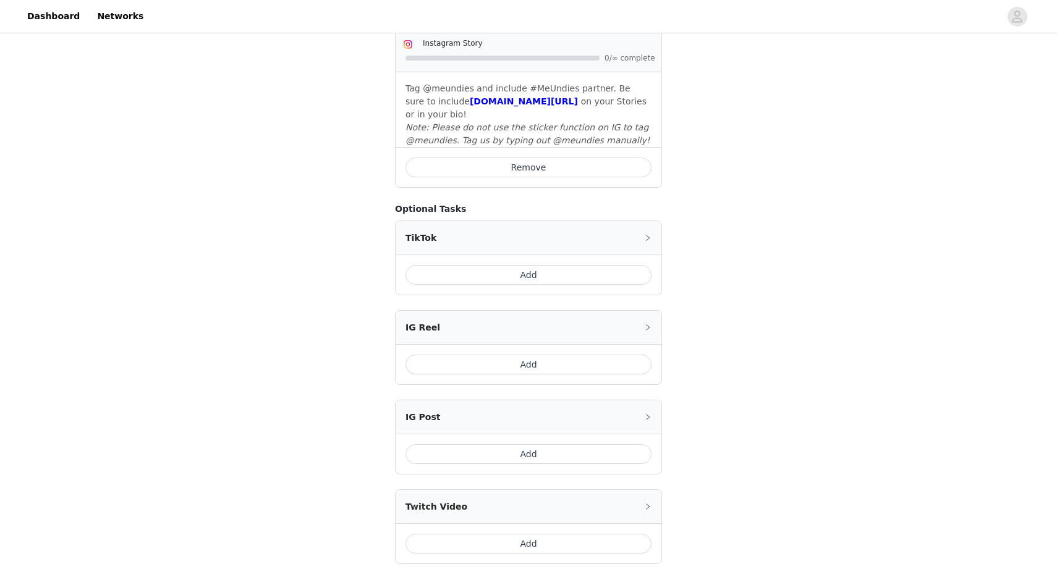
scroll to position [494, 0]
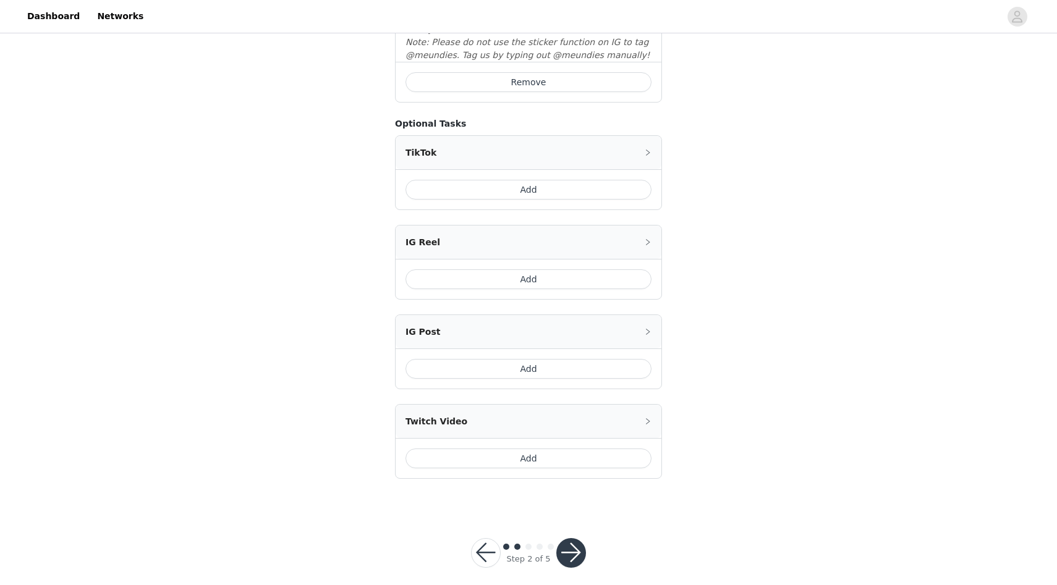
click at [570, 538] on button "button" at bounding box center [571, 553] width 30 height 30
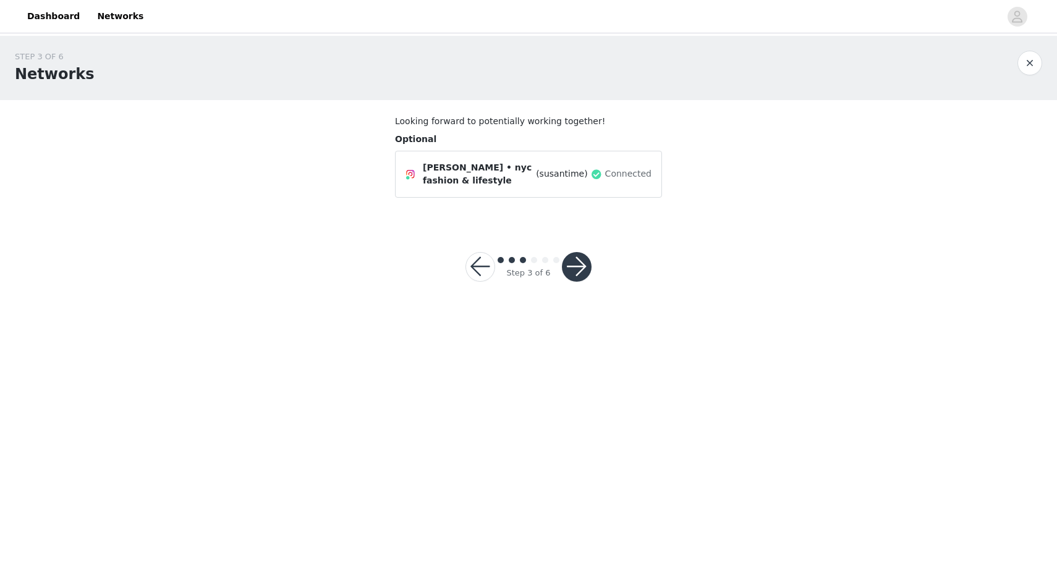
click at [573, 252] on button "button" at bounding box center [577, 267] width 30 height 30
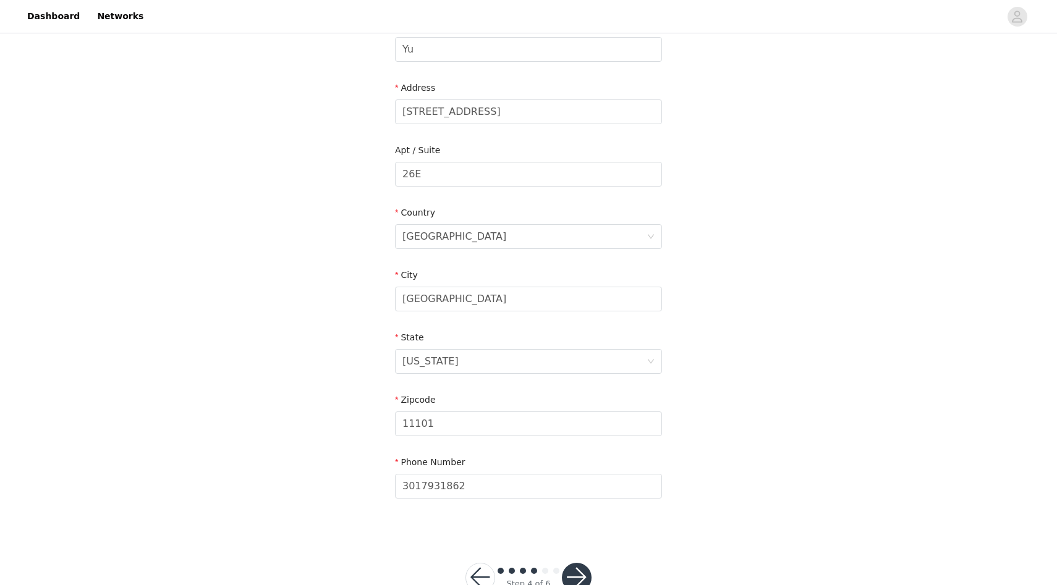
scroll to position [257, 0]
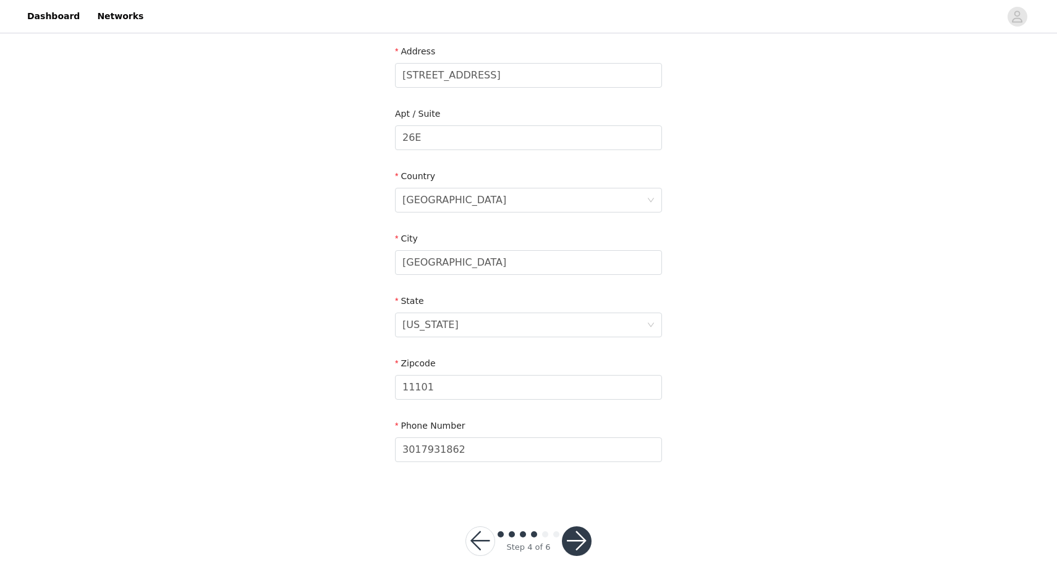
click at [577, 535] on button "button" at bounding box center [577, 541] width 30 height 30
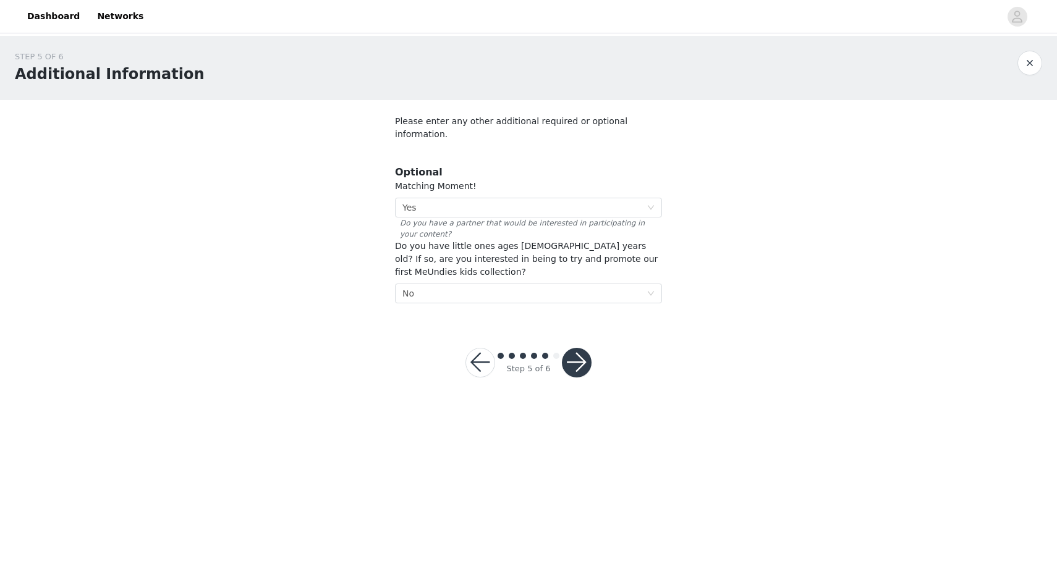
click at [576, 361] on button "button" at bounding box center [577, 363] width 30 height 30
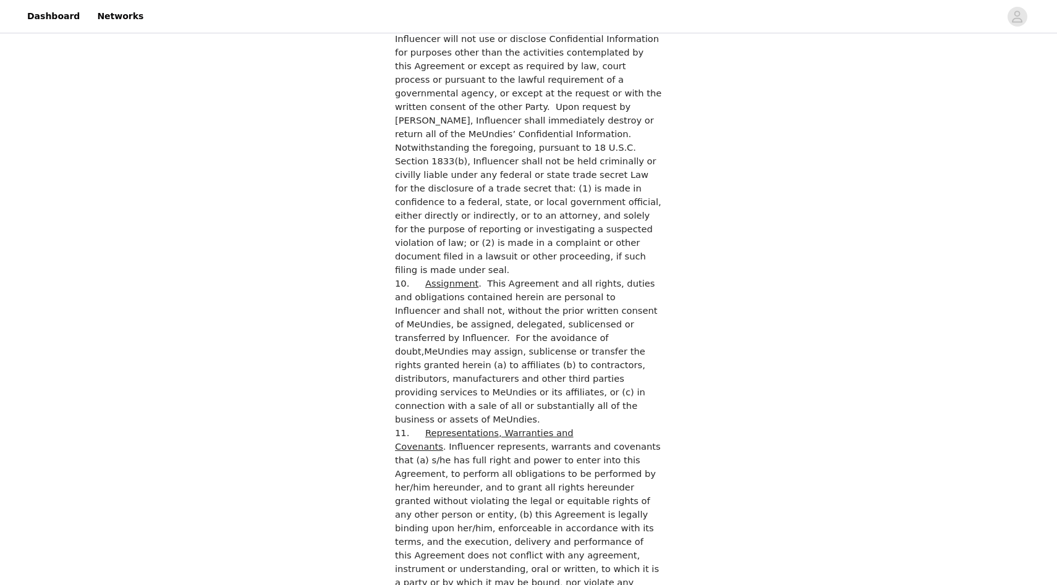
scroll to position [3401, 0]
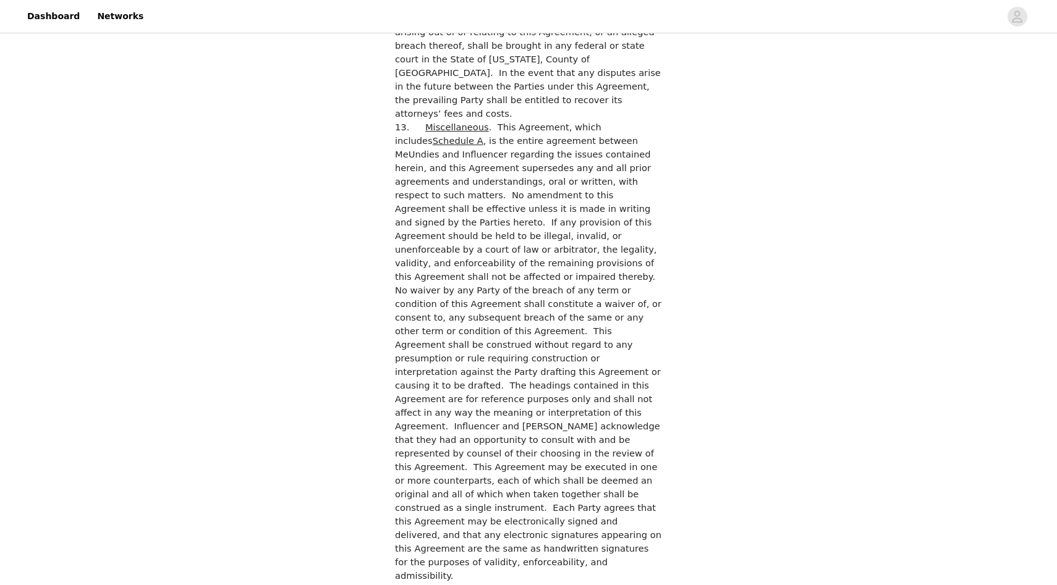
checkbox input "true"
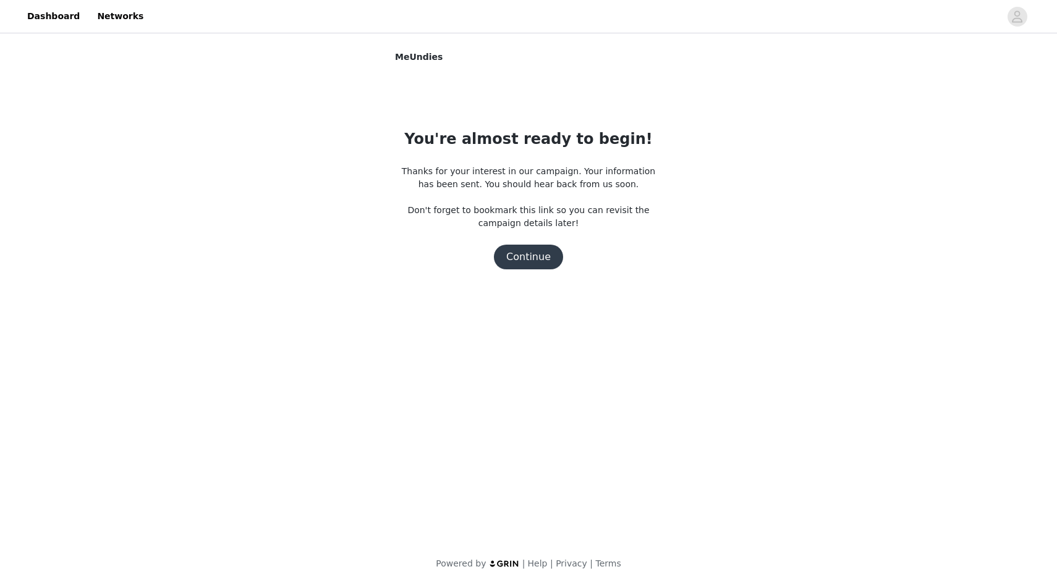
click at [525, 252] on button "Continue" at bounding box center [528, 257] width 69 height 25
